Goal: Navigation & Orientation: Understand site structure

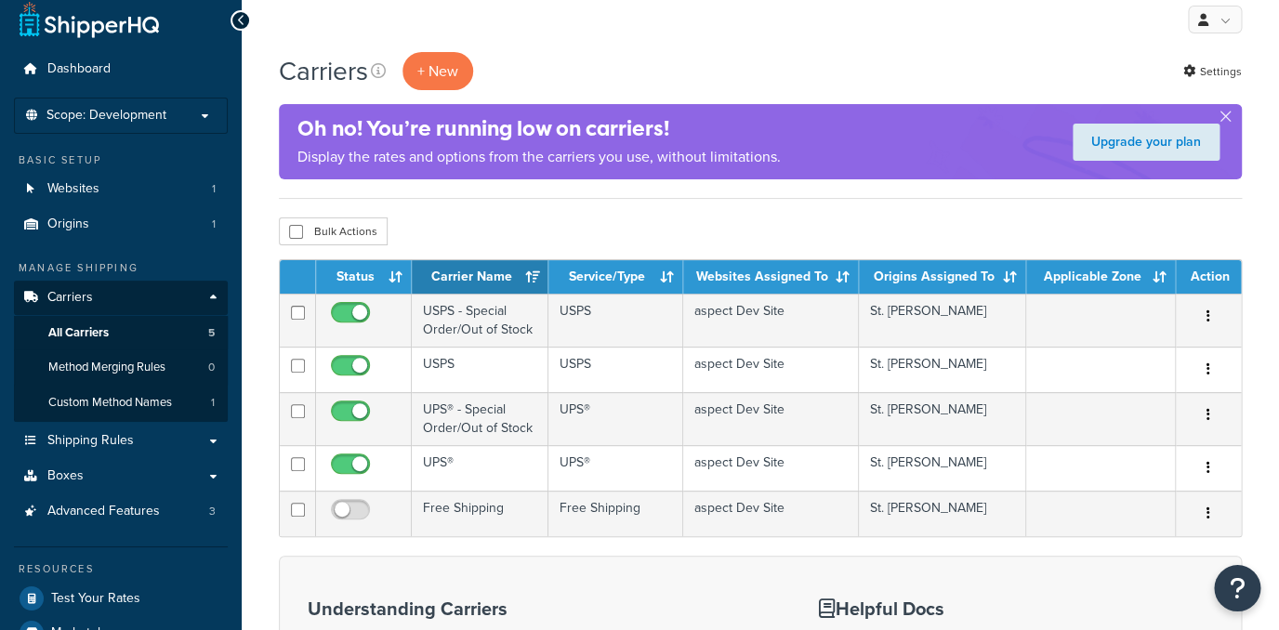
scroll to position [30, 0]
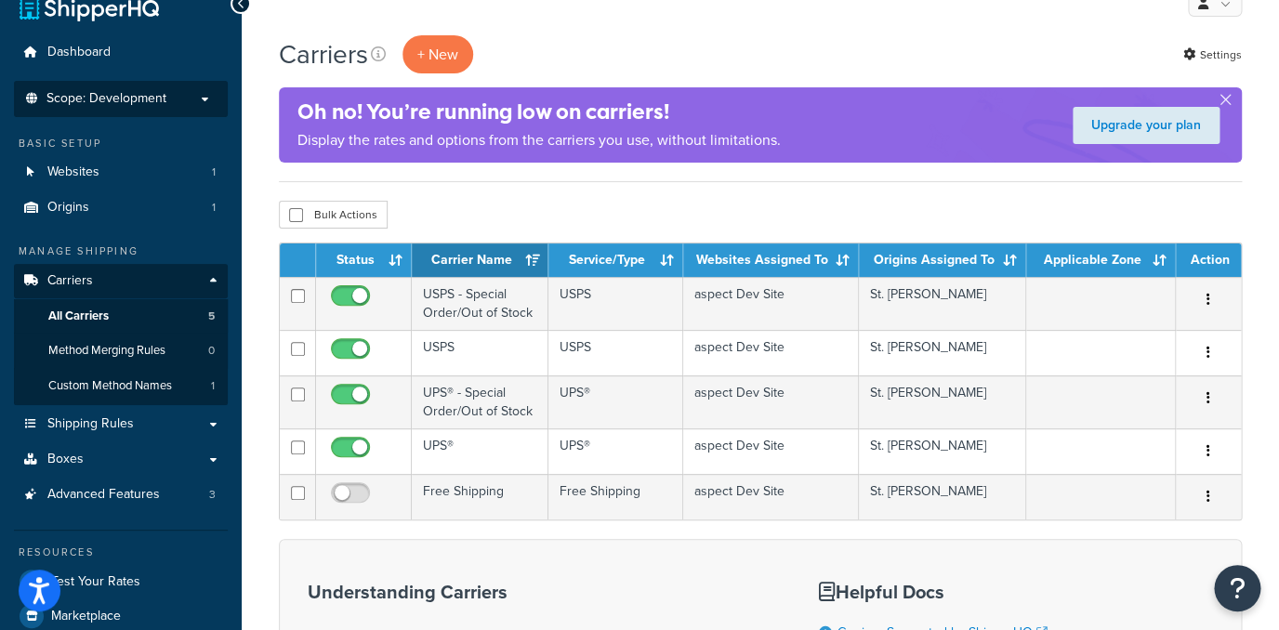
click at [169, 110] on li "Scope: Development Live Integration Test" at bounding box center [121, 99] width 214 height 36
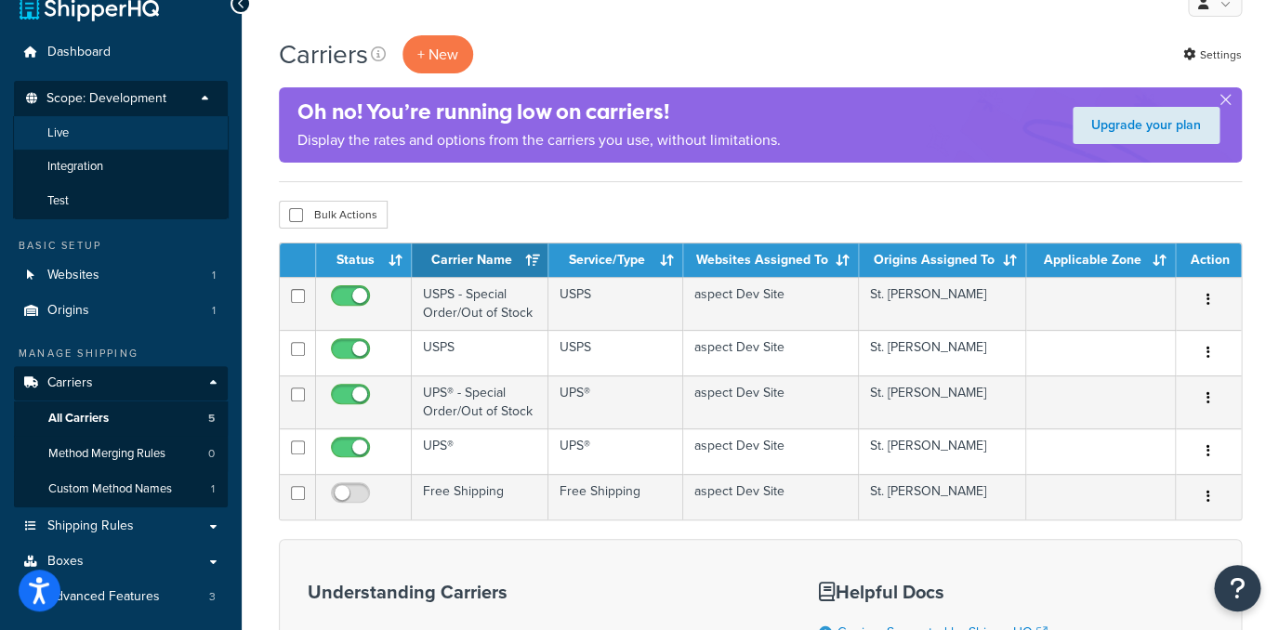
click at [135, 128] on li "Live" at bounding box center [121, 133] width 216 height 34
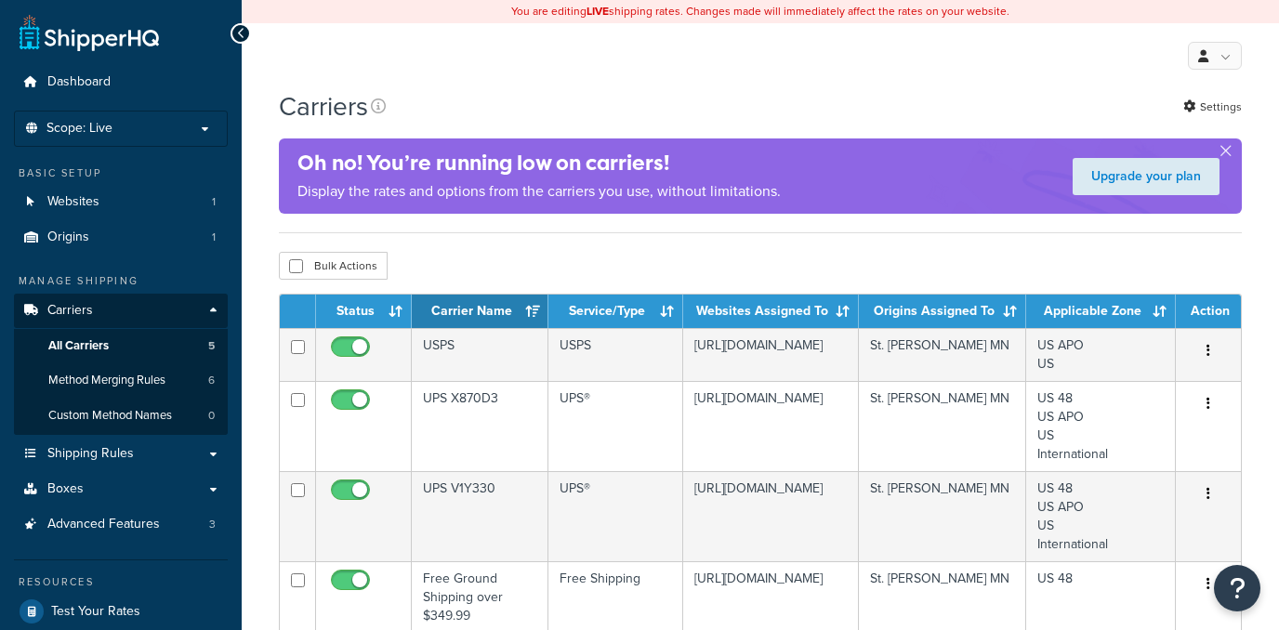
scroll to position [30, 0]
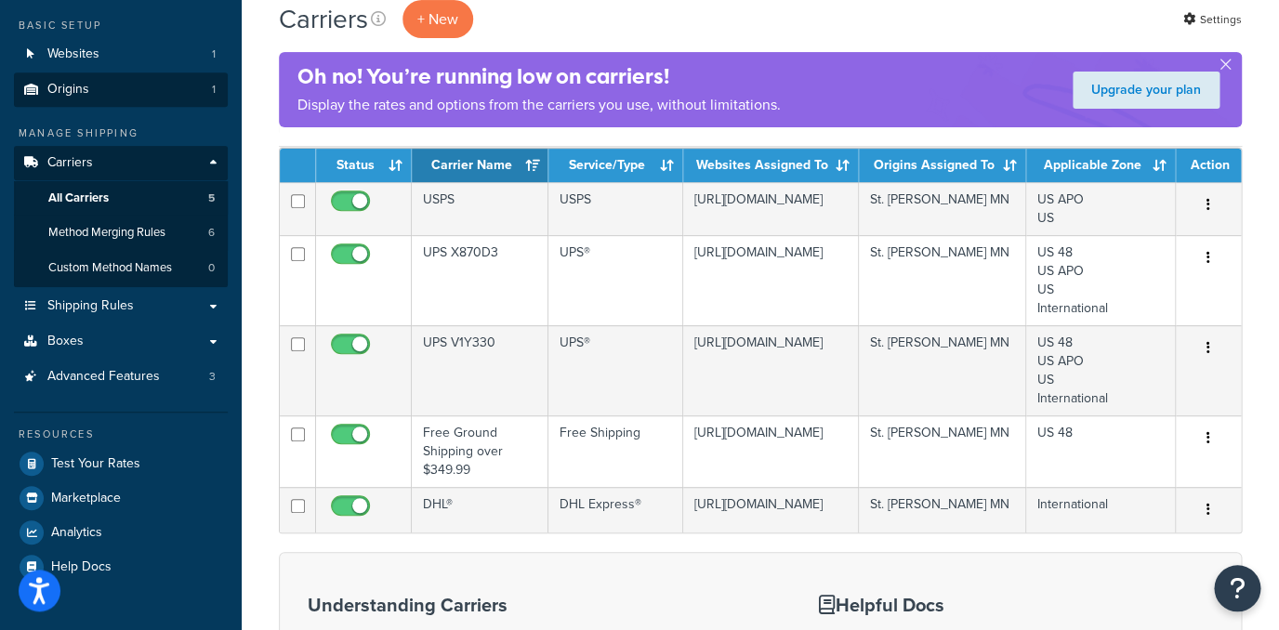
scroll to position [134, 0]
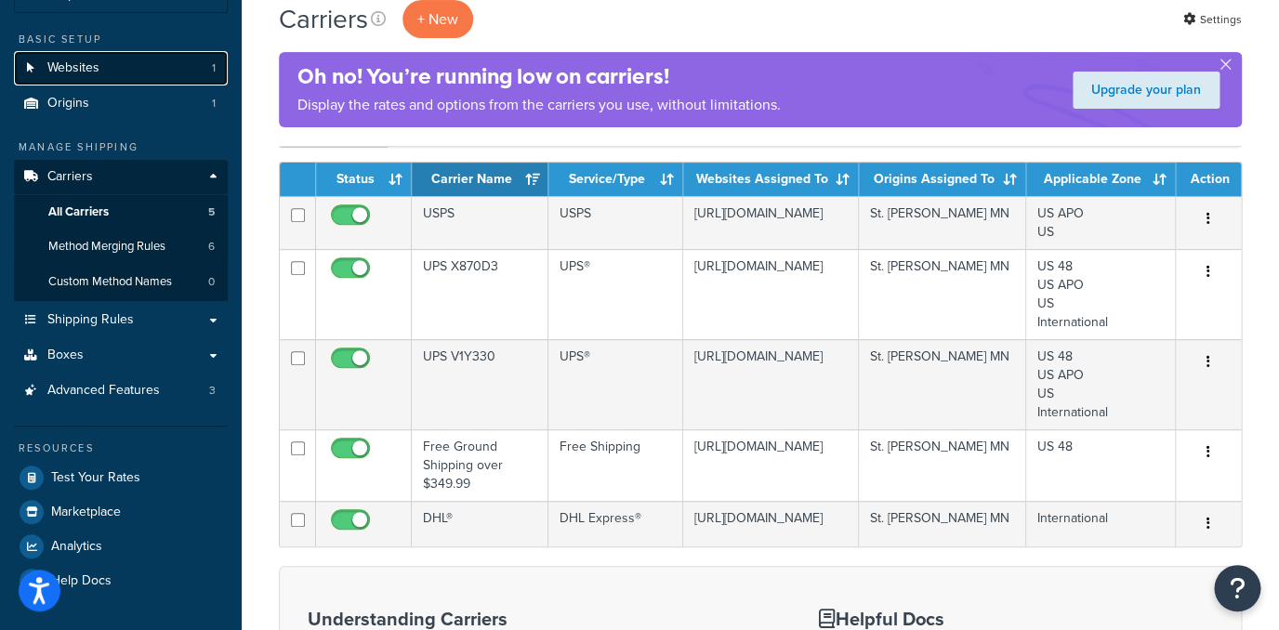
click at [151, 74] on link "Websites 1" at bounding box center [121, 68] width 214 height 34
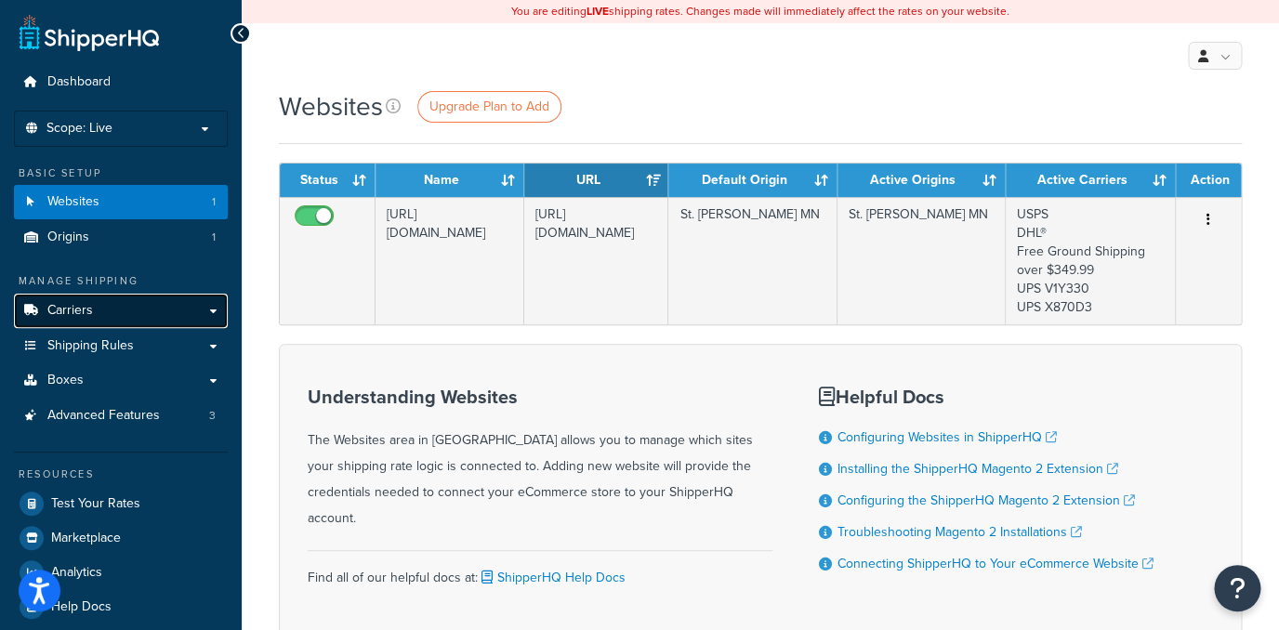
click at [144, 310] on link "Carriers" at bounding box center [121, 311] width 214 height 34
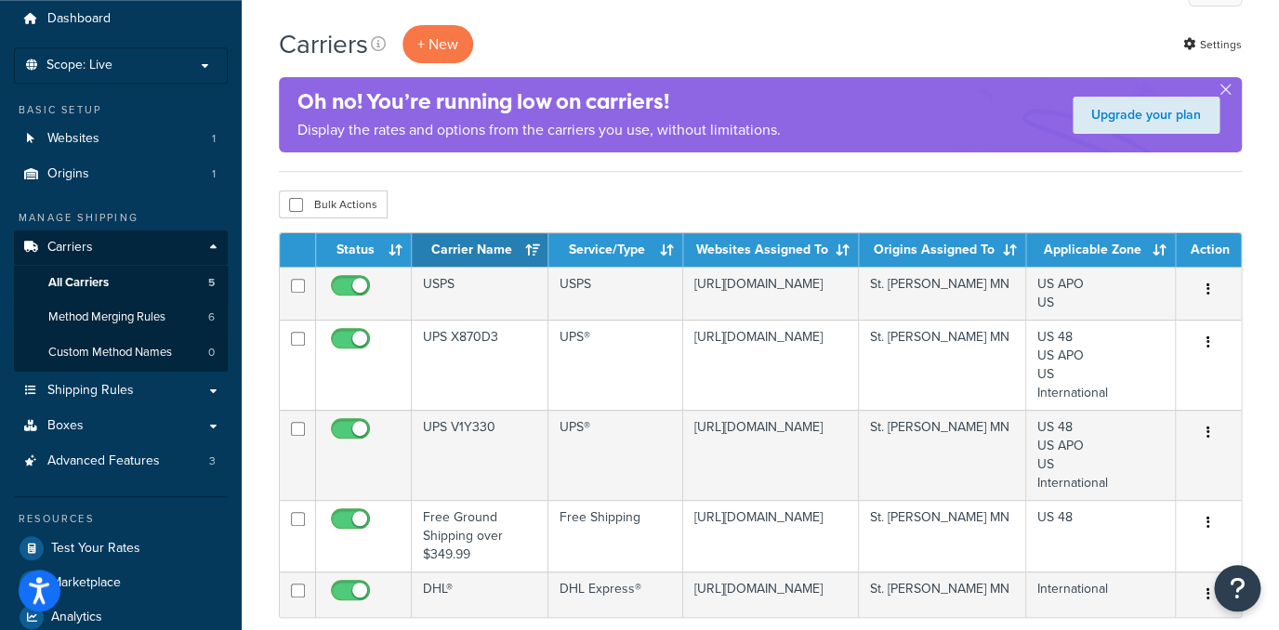
scroll to position [59, 0]
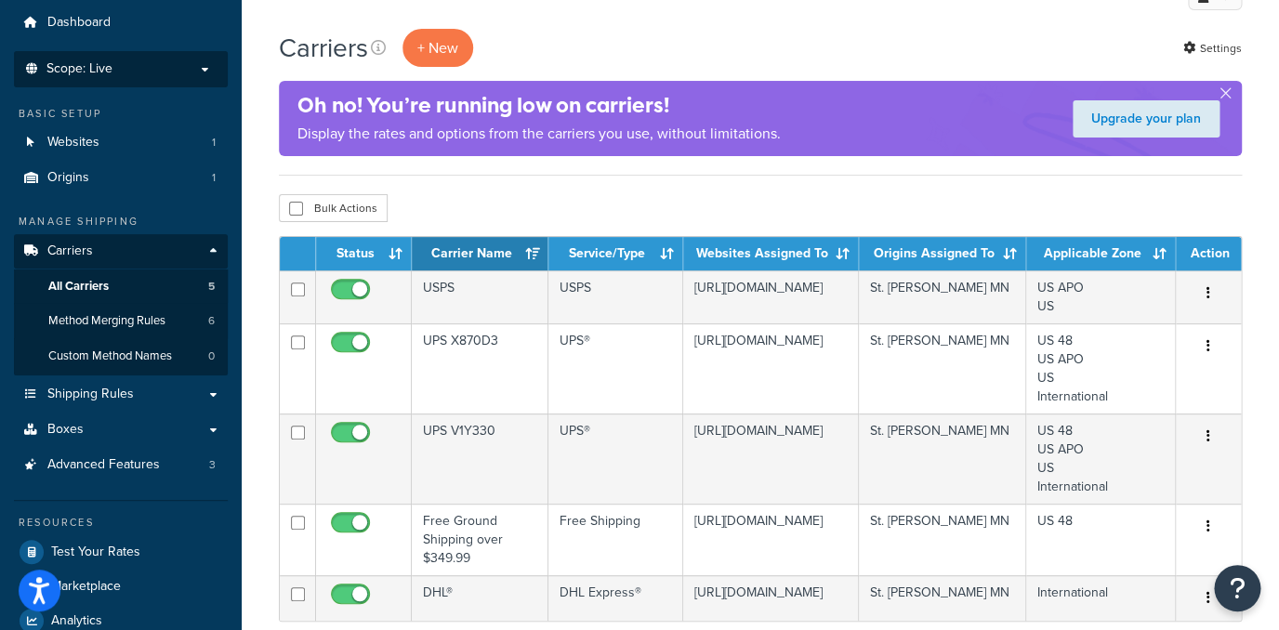
click at [157, 80] on li "Scope: Live Development Integration Test" at bounding box center [121, 69] width 214 height 36
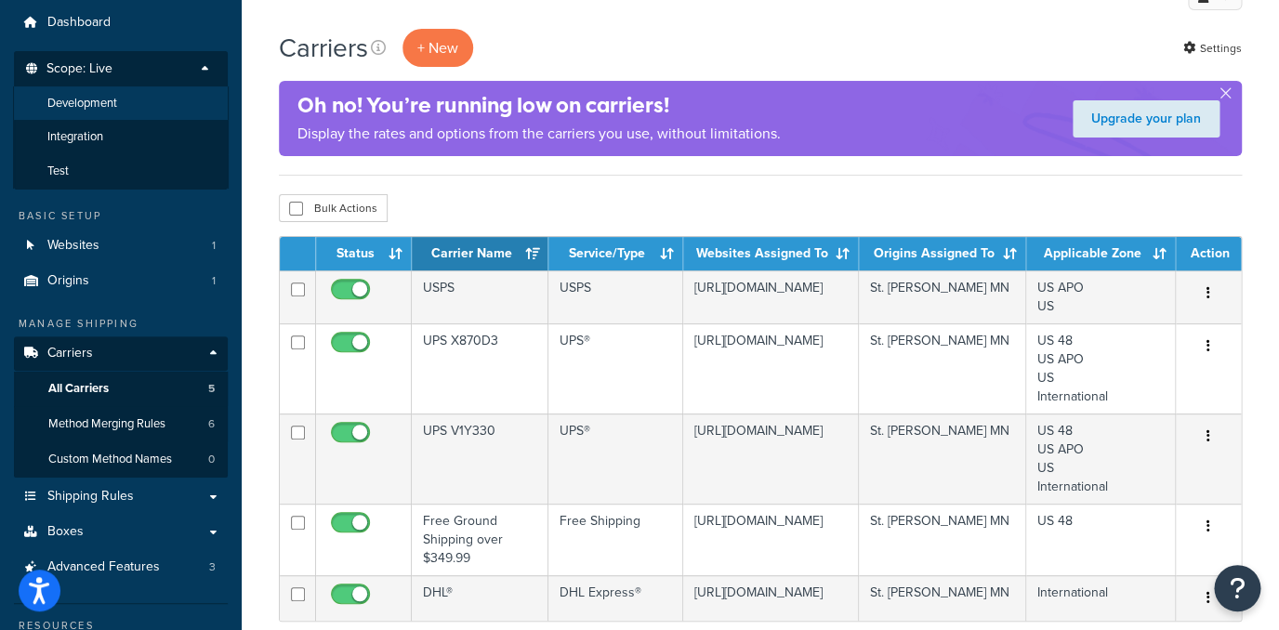
click at [158, 103] on li "Development" at bounding box center [121, 103] width 216 height 34
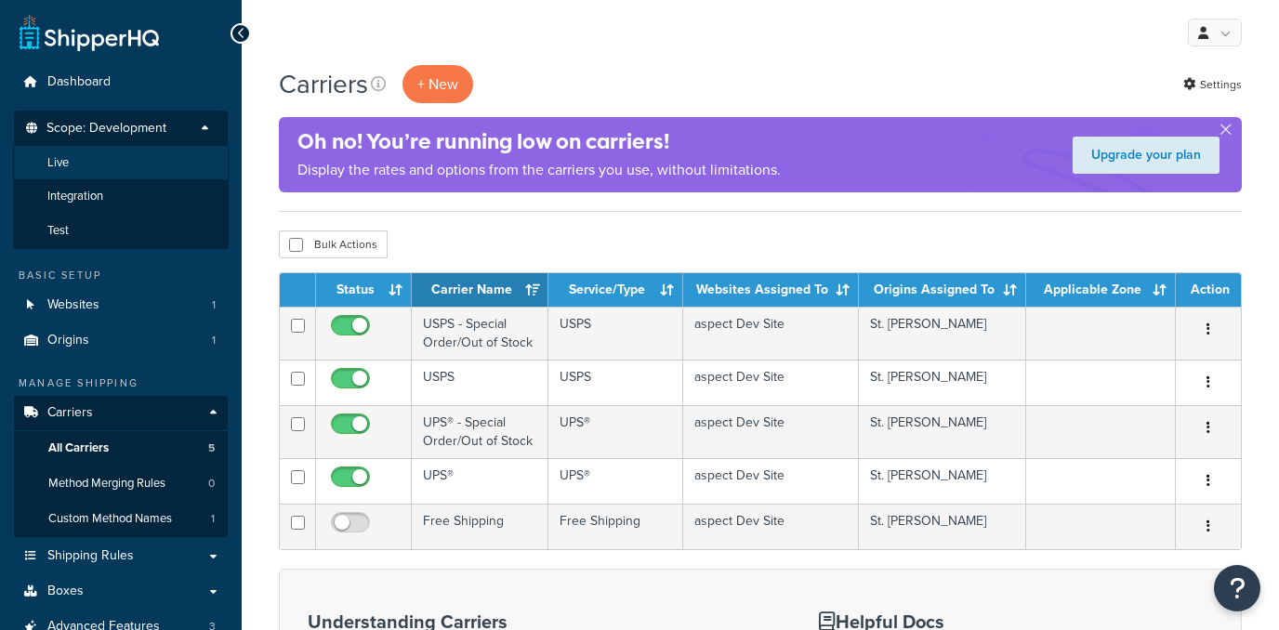
scroll to position [59, 0]
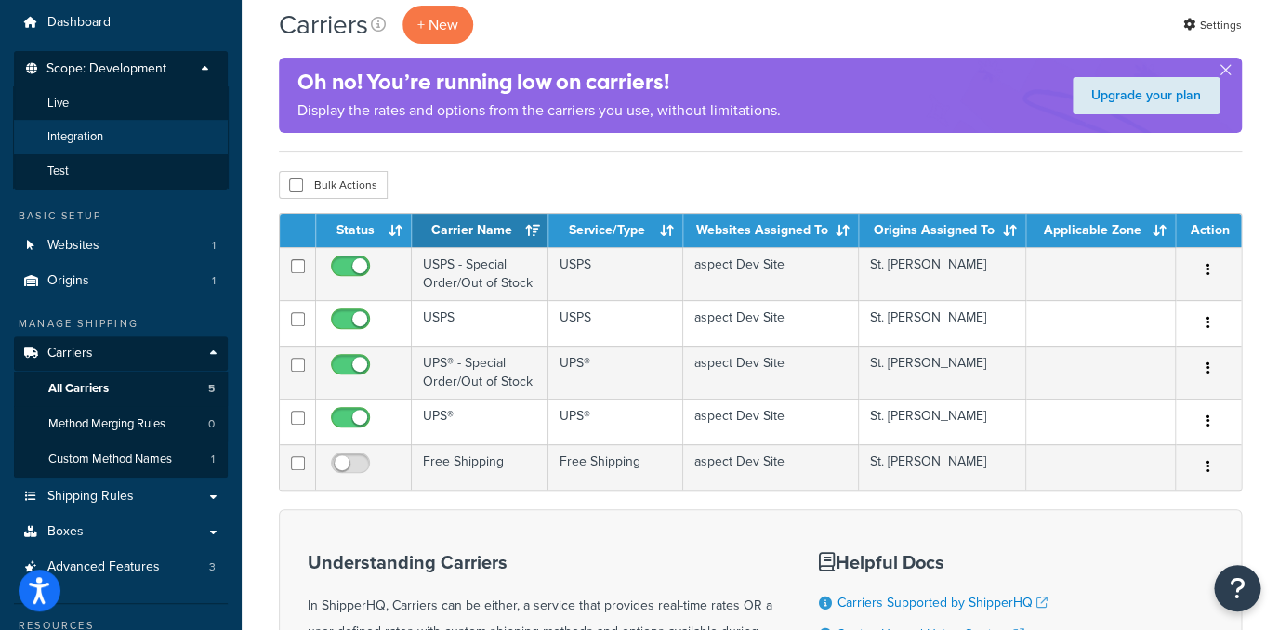
click at [156, 136] on li "Integration" at bounding box center [121, 137] width 216 height 34
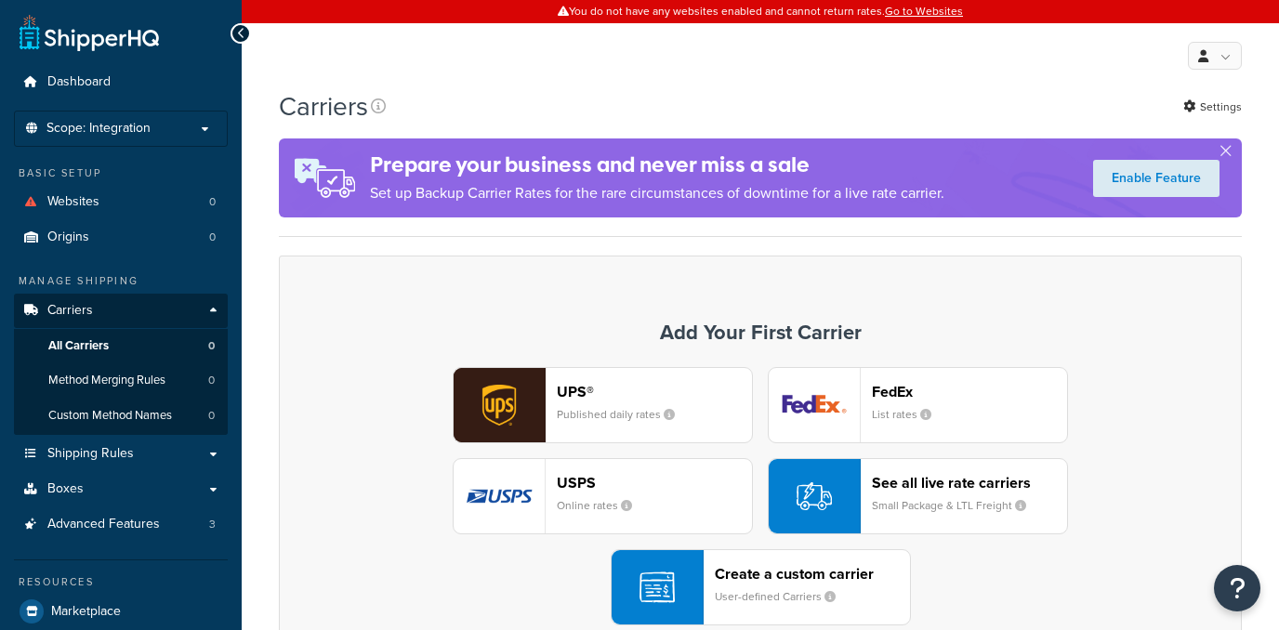
scroll to position [59, 0]
